Goal: Information Seeking & Learning: Learn about a topic

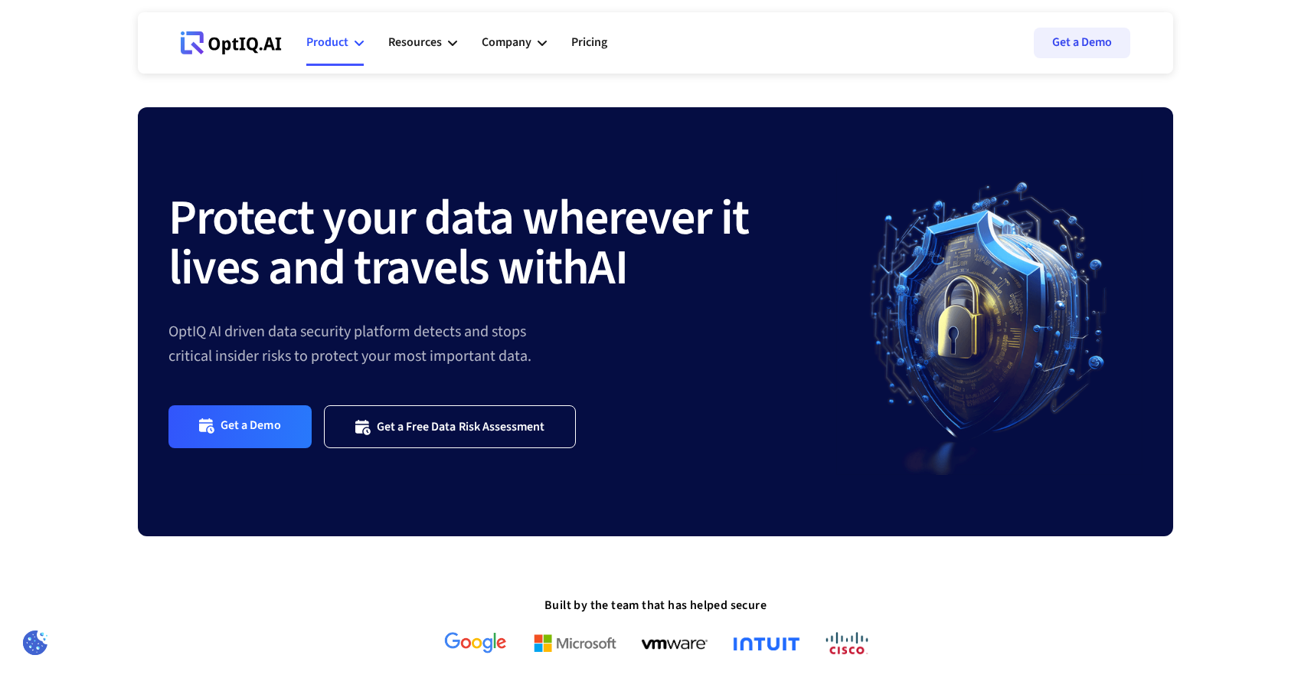
click at [342, 41] on div "Product" at bounding box center [327, 42] width 42 height 21
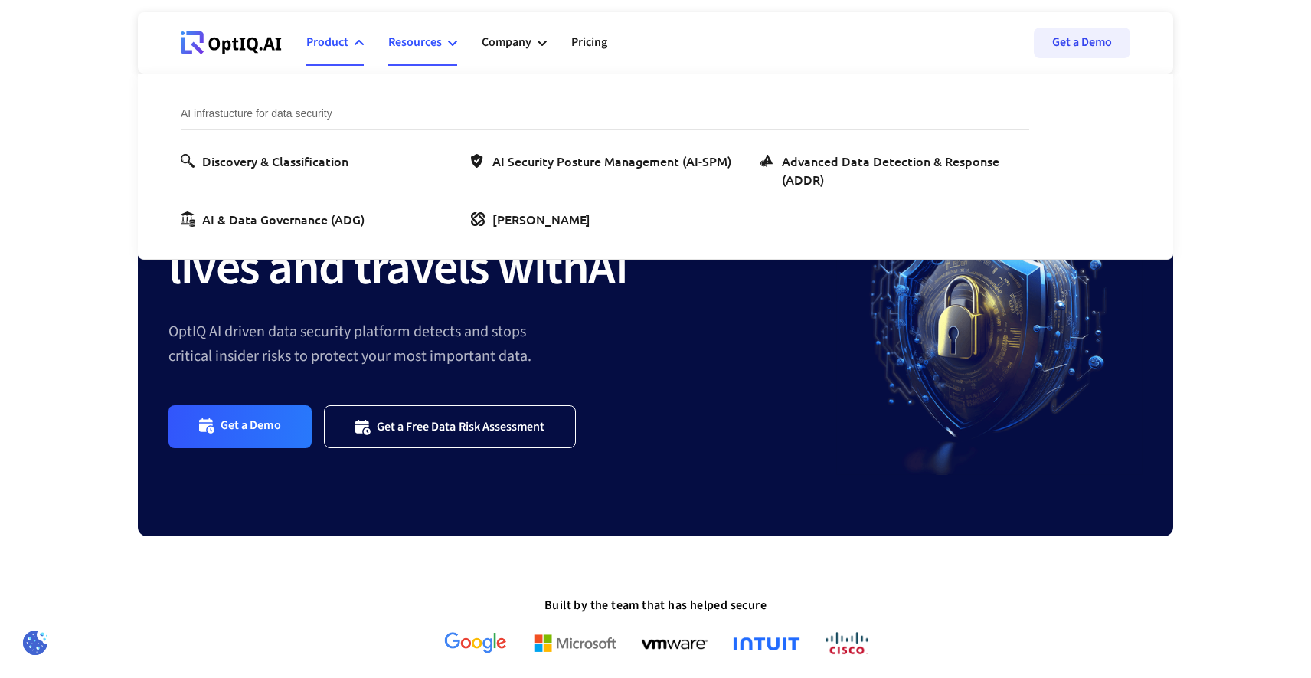
click at [435, 41] on div "Resources" at bounding box center [415, 42] width 54 height 21
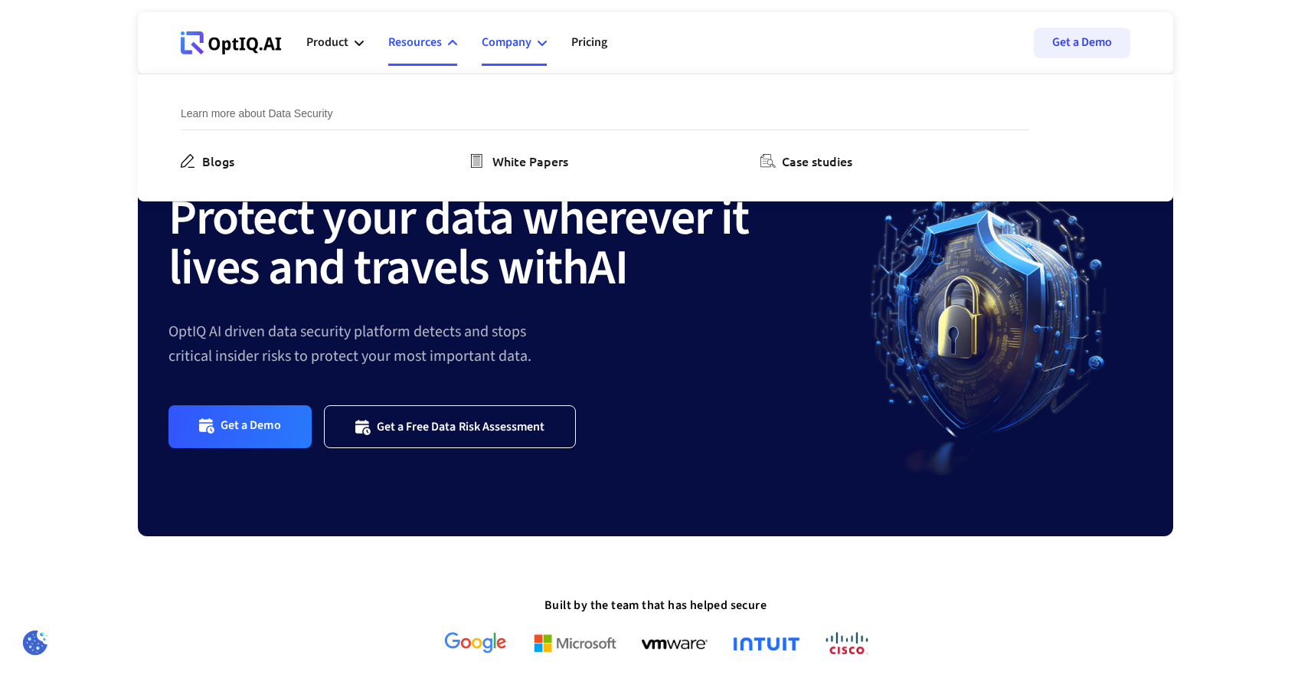
click at [510, 38] on div "Company" at bounding box center [507, 42] width 50 height 21
click at [588, 42] on link "Pricing" at bounding box center [589, 43] width 36 height 46
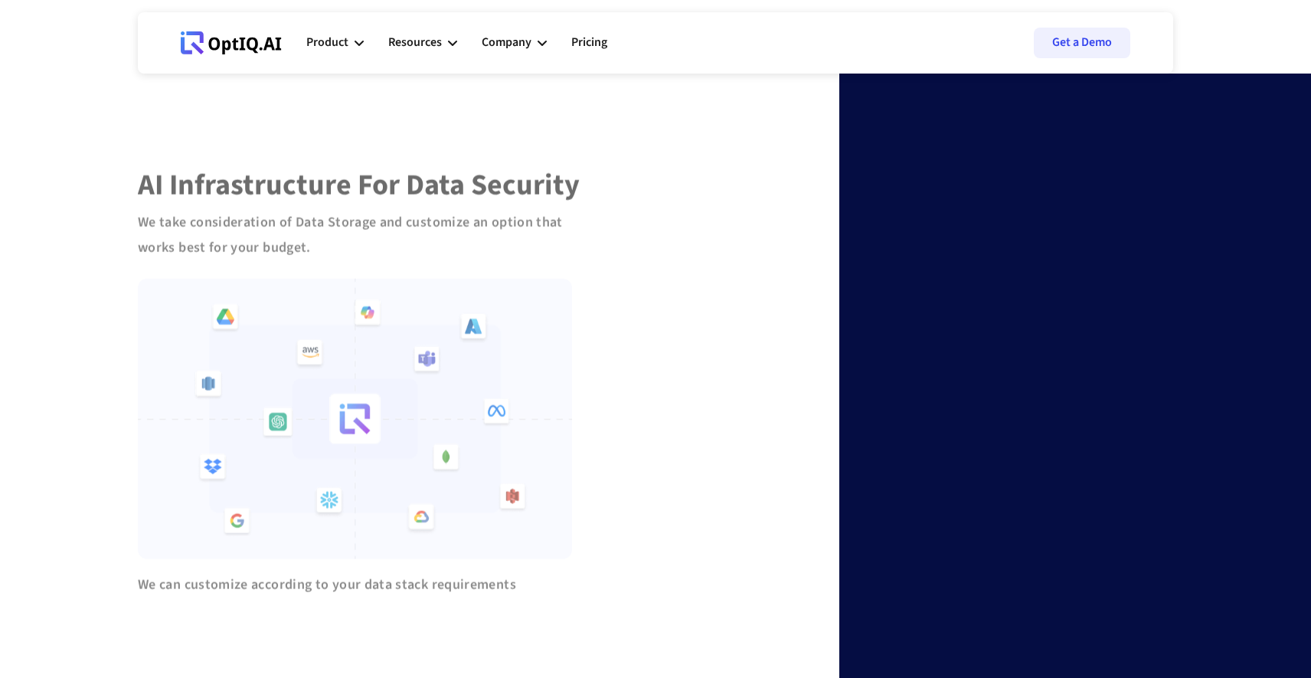
click at [426, 47] on div "Resources" at bounding box center [415, 42] width 54 height 21
